Goal: Information Seeking & Learning: Learn about a topic

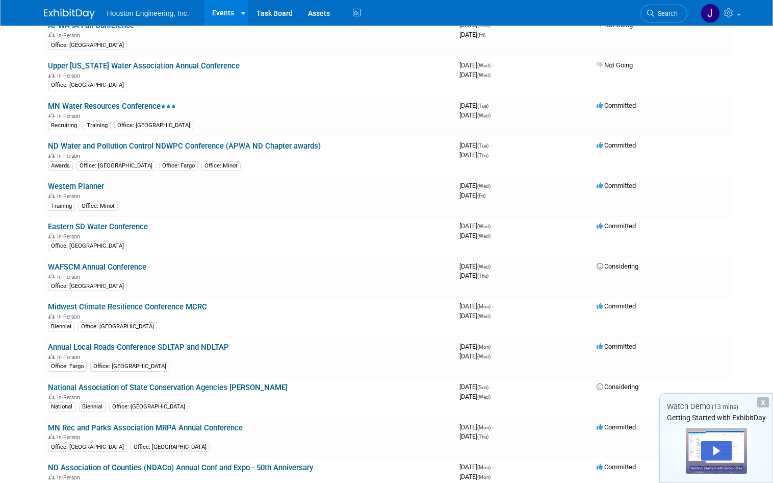
scroll to position [969, 0]
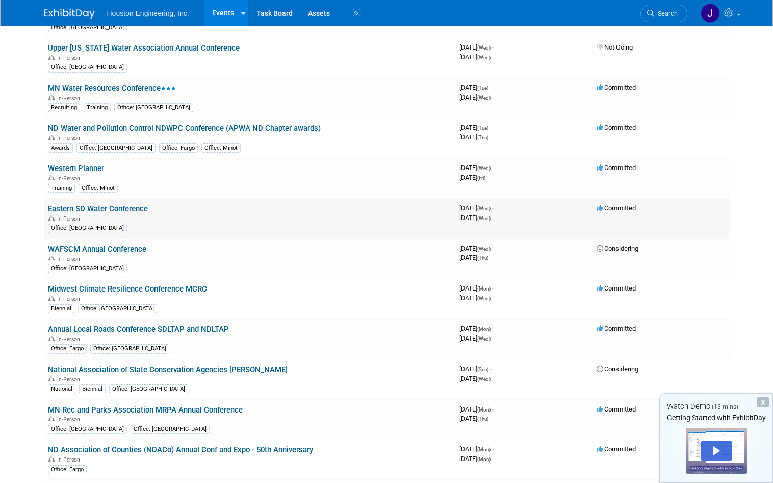
click at [88, 207] on link "Eastern SD Water Conference" at bounding box center [98, 208] width 100 height 9
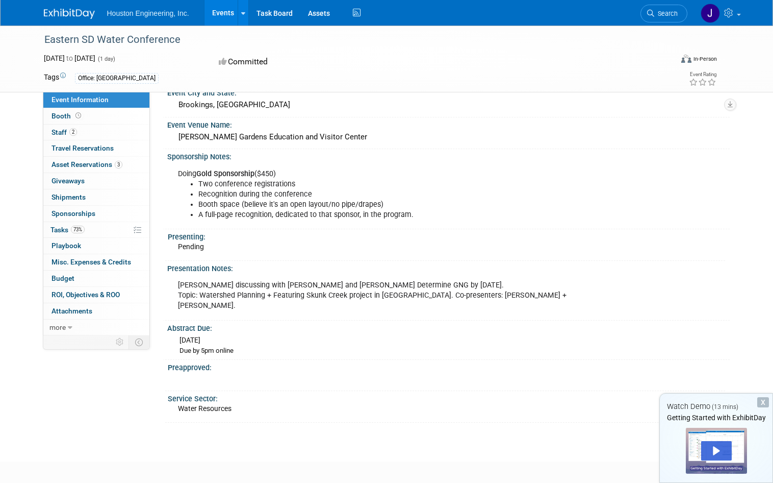
scroll to position [346, 0]
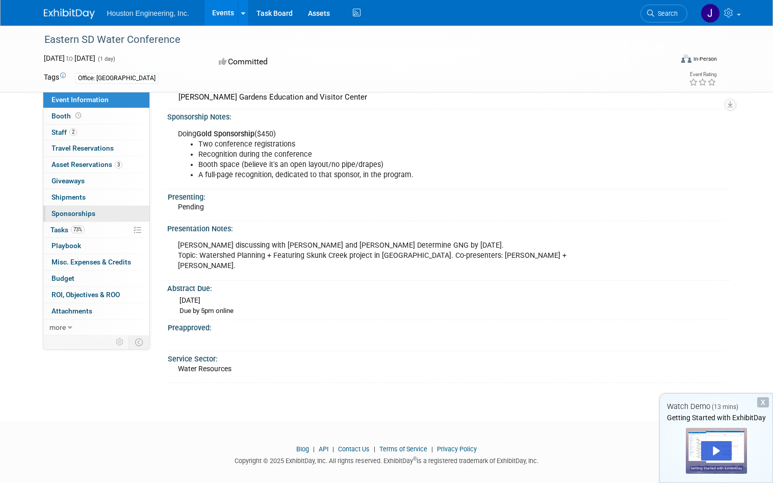
click at [69, 214] on span "Sponsorships 0" at bounding box center [74, 213] width 44 height 8
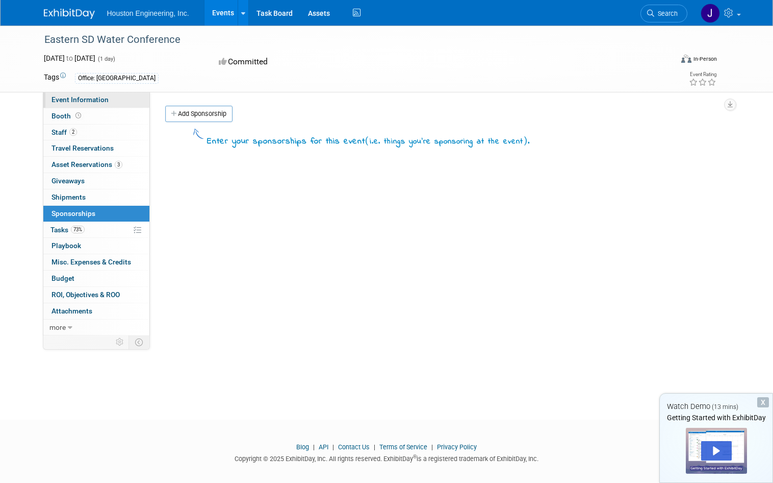
click at [88, 101] on span "Event Information" at bounding box center [80, 99] width 57 height 8
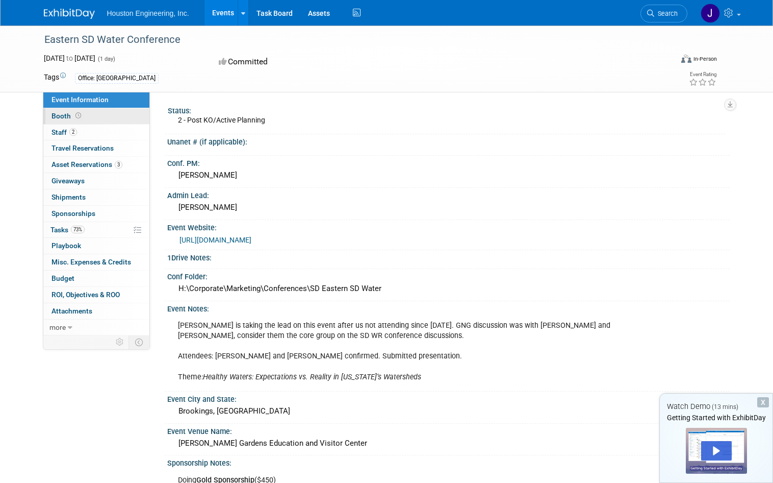
click at [52, 113] on span "Booth" at bounding box center [68, 116] width 32 height 8
select select "Yes"
select select "Sioux Falls"
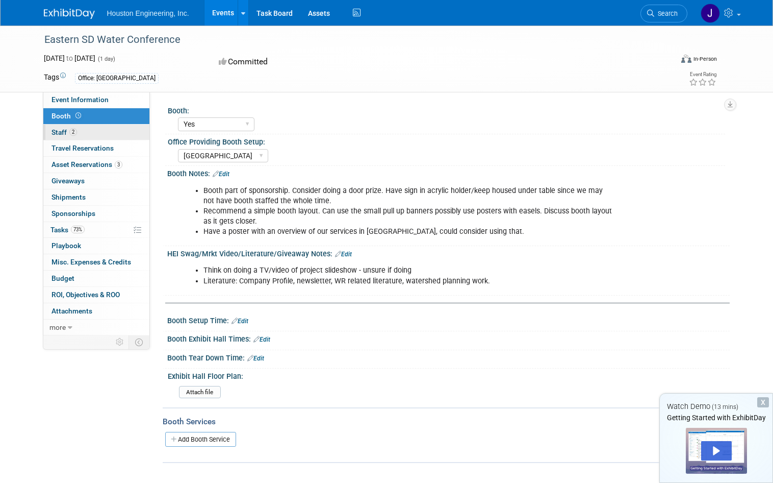
click at [52, 131] on span "Staff 2" at bounding box center [65, 132] width 26 height 8
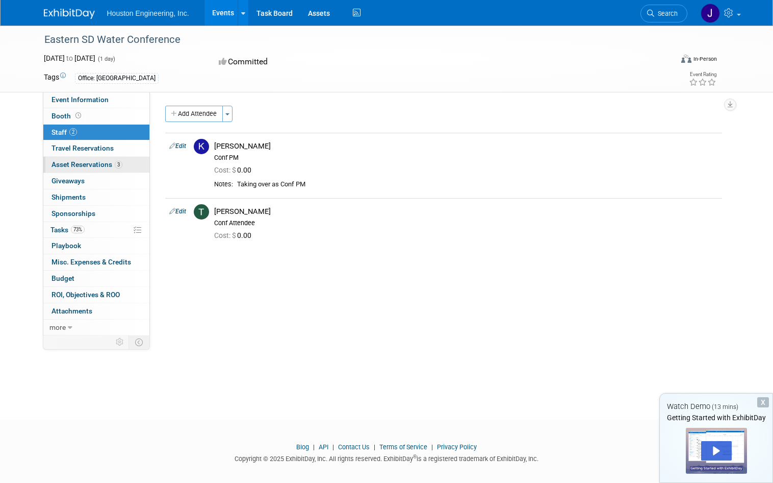
click at [57, 165] on span "Asset Reservations 3" at bounding box center [87, 164] width 71 height 8
